Goal: Obtain resource: Download file/media

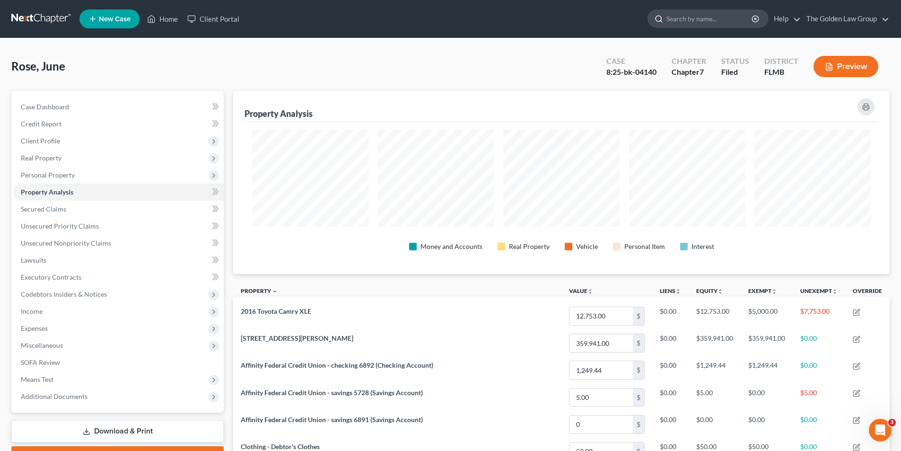
click at [680, 21] on input "search" at bounding box center [710, 19] width 87 height 18
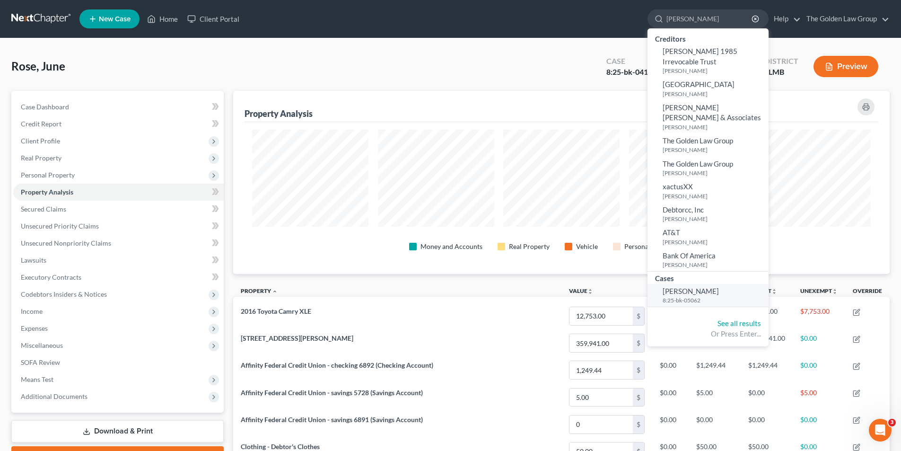
type input "[PERSON_NAME]"
click at [686, 287] on span "[PERSON_NAME]" at bounding box center [691, 291] width 56 height 9
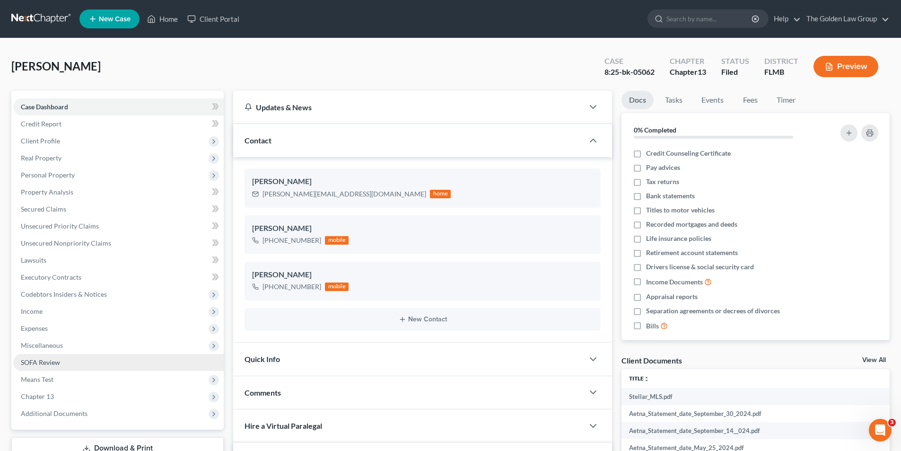
scroll to position [47, 0]
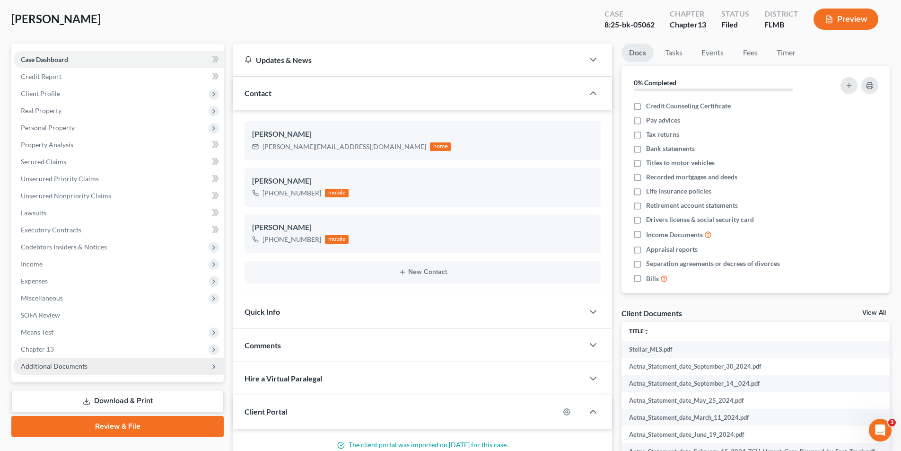
click at [57, 366] on span "Additional Documents" at bounding box center [54, 366] width 67 height 8
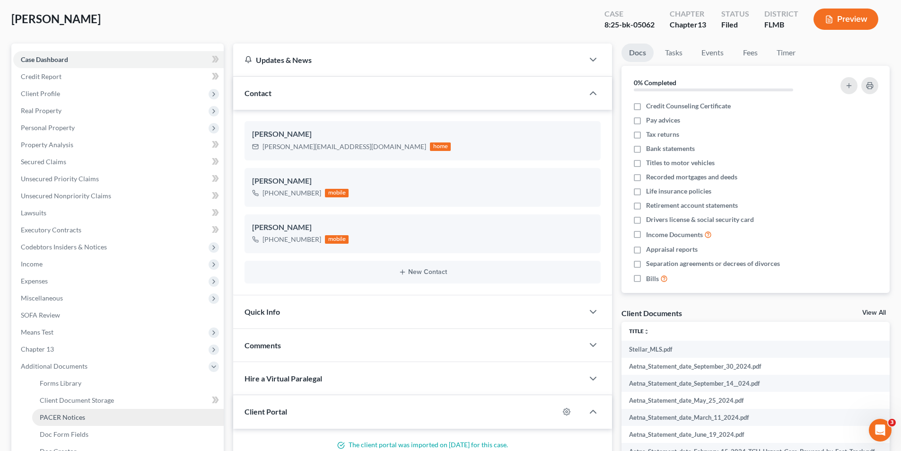
click at [68, 418] on span "PACER Notices" at bounding box center [62, 417] width 45 height 8
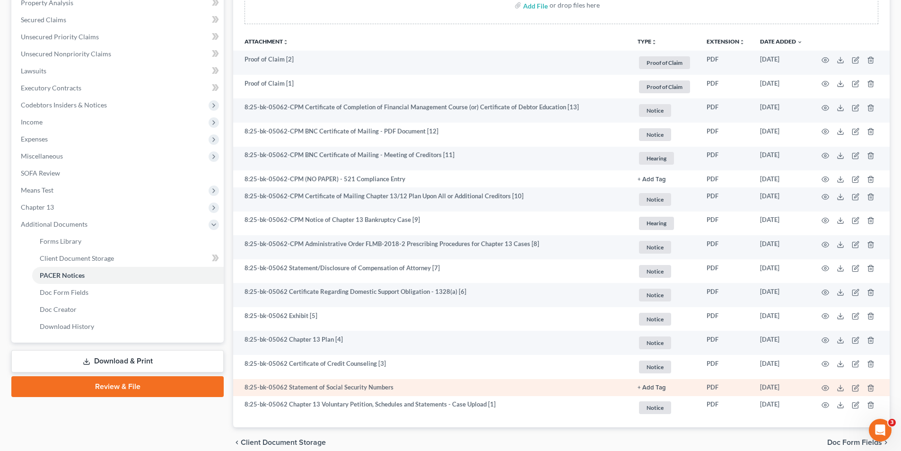
scroll to position [232, 0]
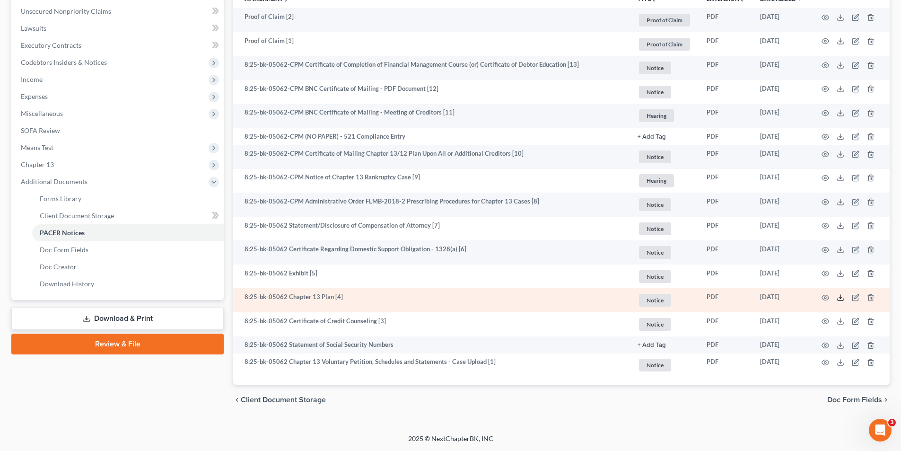
click at [842, 298] on polyline at bounding box center [840, 297] width 3 height 1
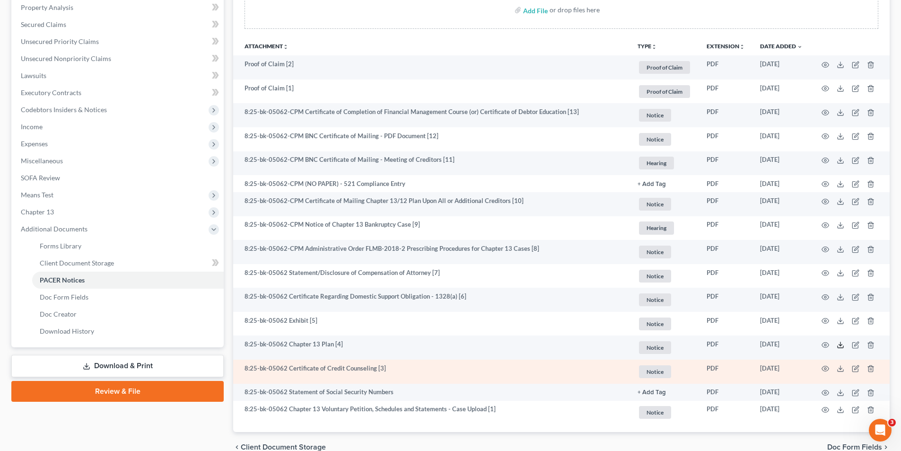
scroll to position [0, 0]
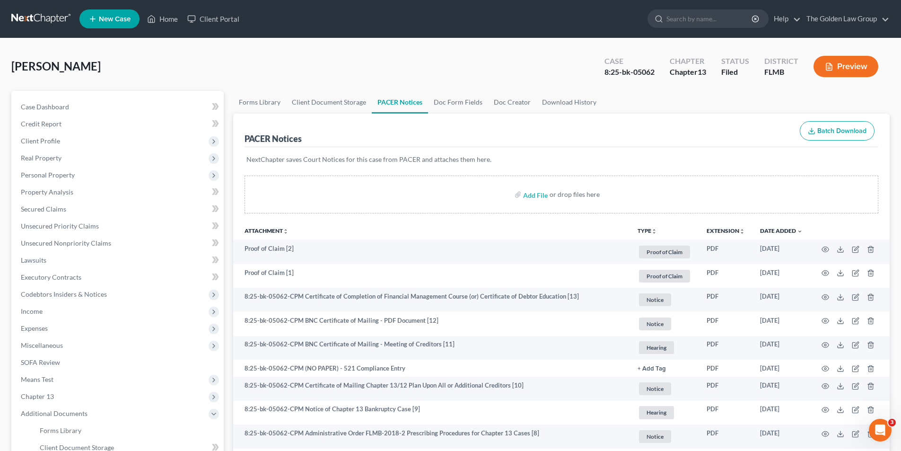
click at [859, 70] on button "Preview" at bounding box center [846, 66] width 65 height 21
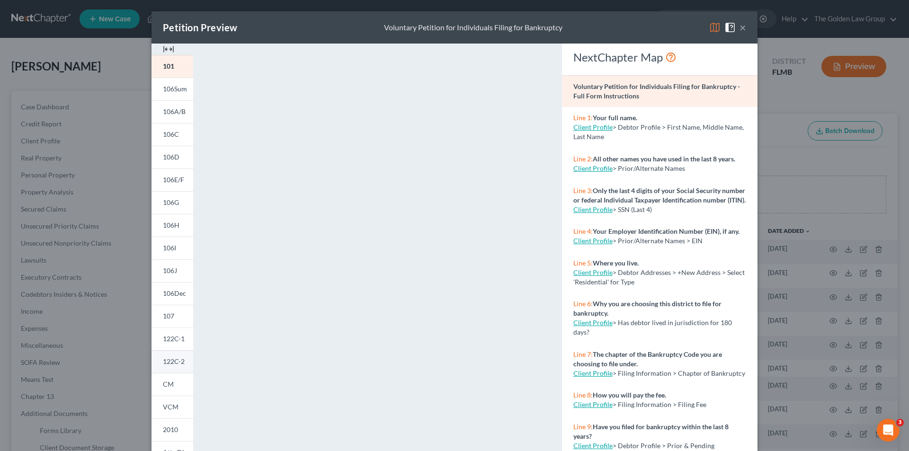
click at [177, 361] on span "122C-2" at bounding box center [174, 361] width 22 height 8
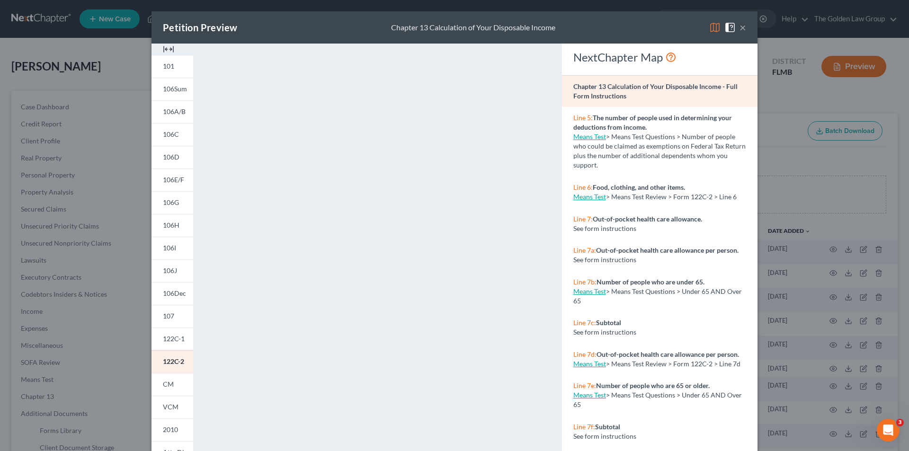
click at [106, 123] on div "Petition Preview Chapter 13 Calculation of Your Disposable Income × 101 106Sum …" at bounding box center [454, 225] width 909 height 451
